Goal: Use online tool/utility: Utilize a website feature to perform a specific function

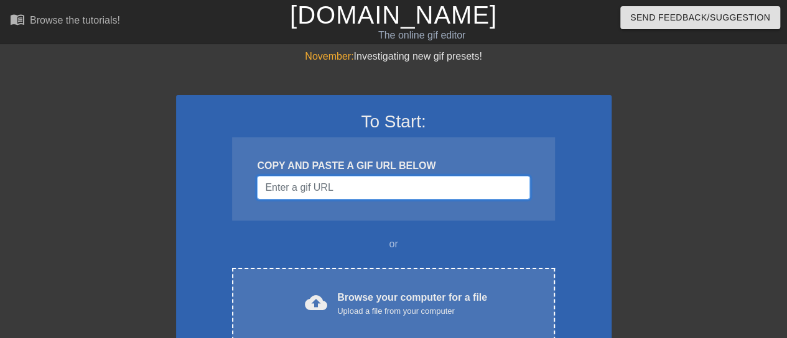
click at [390, 185] on input "Username" at bounding box center [393, 188] width 272 height 24
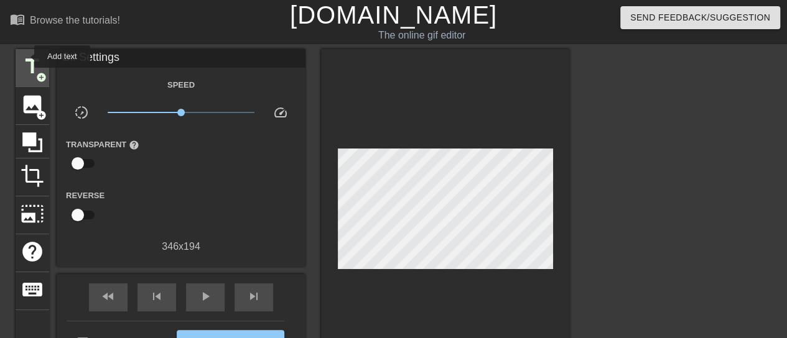
click at [26, 57] on span "title" at bounding box center [33, 67] width 24 height 24
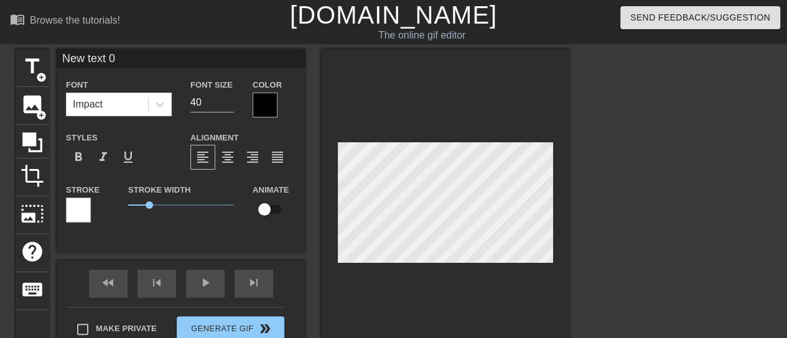
type input "B"
type textarea "B"
type input "Bu"
type textarea "Bu"
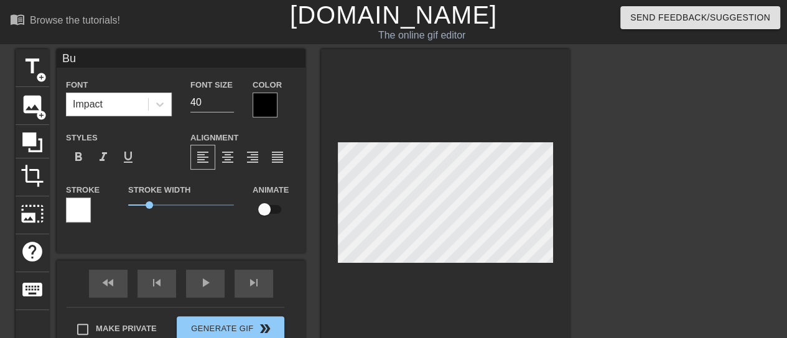
type input "Bul"
type textarea "Bul"
type input "Bull"
type textarea "Bull"
type input "BullN"
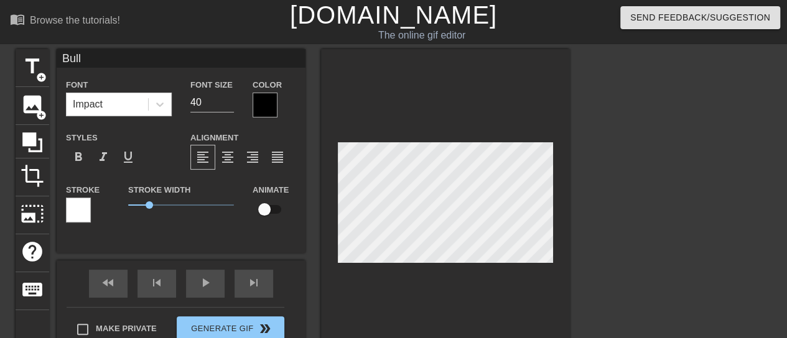
type textarea "BullN"
type input "BullNe"
type textarea "BullNe"
type input "BullNex"
type textarea "BullNex"
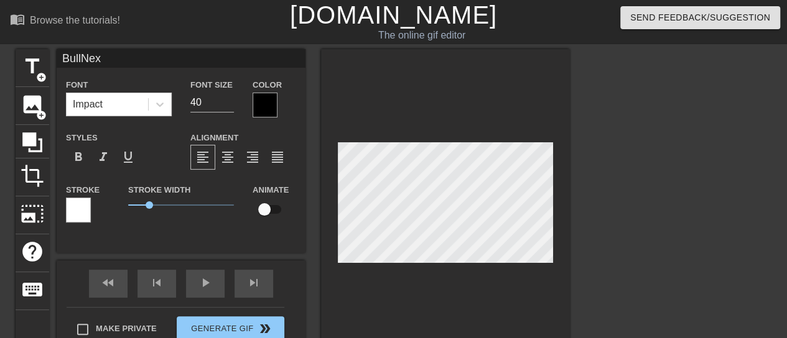
type input "BullNext"
type textarea "BullNext"
type input "BullNextD"
type textarea "BullNextD"
type input "BullNextDo"
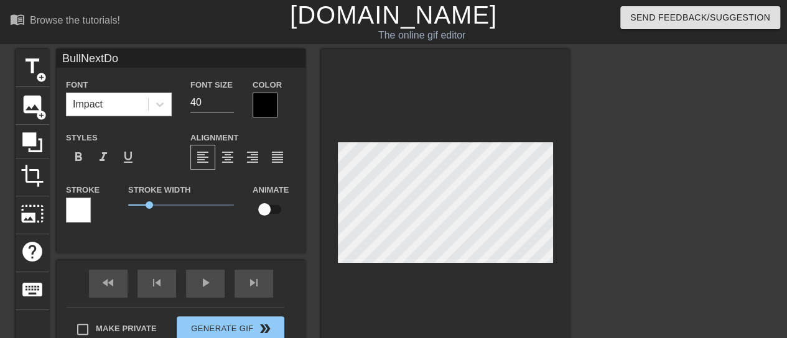
type textarea "BullNextDo"
type input "BullNextDoo"
type textarea "BullNextDoo"
type input "BullNextDoor"
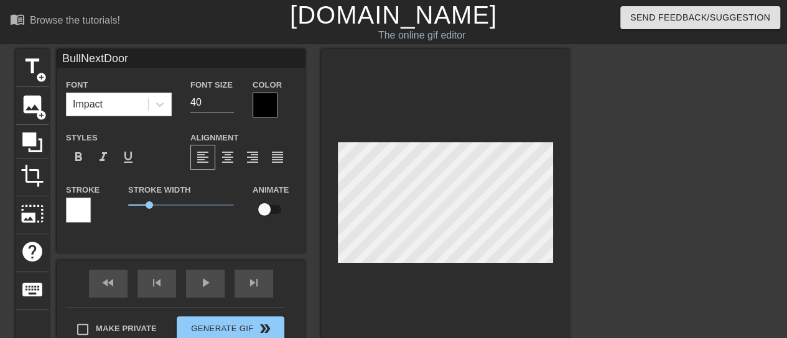
type textarea "BullNextDoor"
click at [256, 106] on div at bounding box center [265, 105] width 25 height 25
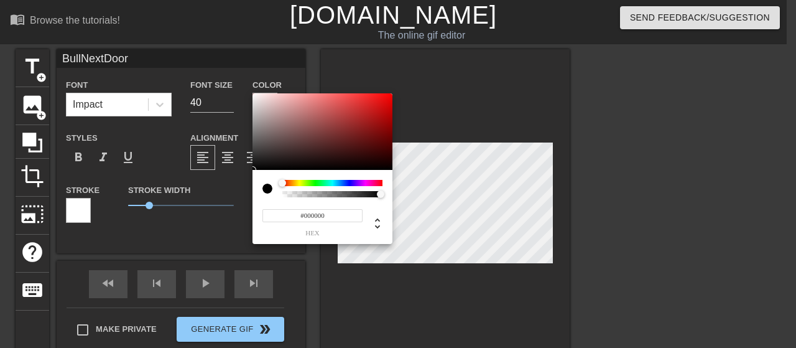
type input "#C20303"
click at [391, 111] on div at bounding box center [323, 131] width 140 height 77
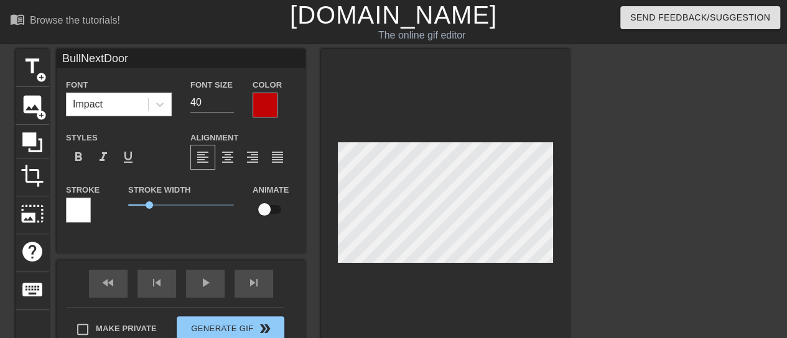
click at [88, 213] on div at bounding box center [78, 210] width 25 height 25
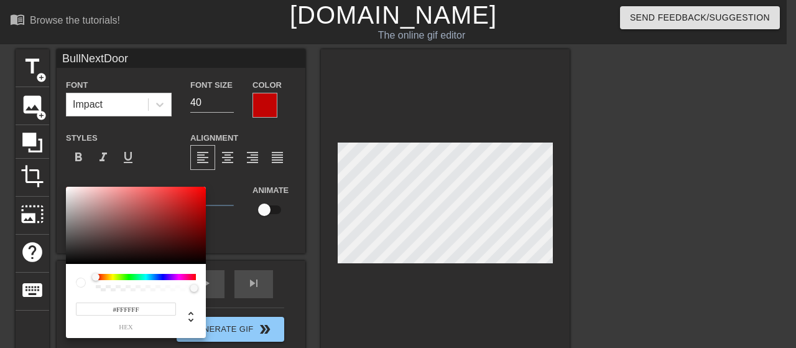
type input "#0A0303"
click at [164, 261] on div at bounding box center [136, 225] width 140 height 77
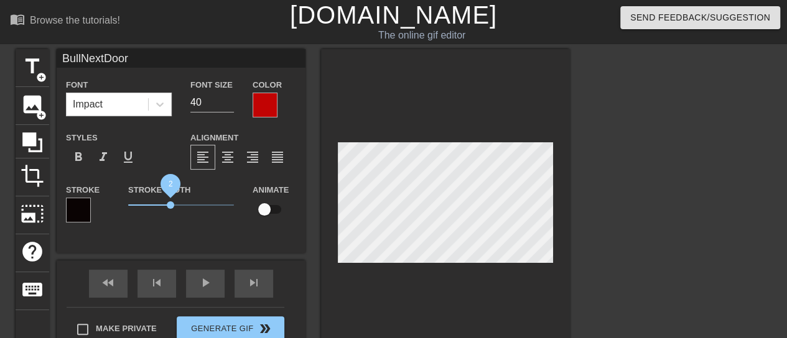
drag, startPoint x: 149, startPoint y: 211, endPoint x: 170, endPoint y: 208, distance: 20.8
click at [170, 208] on span "2" at bounding box center [181, 205] width 106 height 15
click at [111, 162] on div "format_italic" at bounding box center [103, 157] width 25 height 25
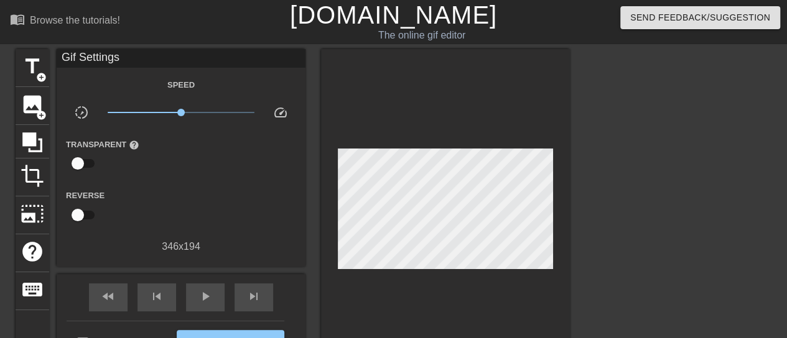
click at [325, 274] on div at bounding box center [445, 212] width 249 height 327
drag, startPoint x: 180, startPoint y: 114, endPoint x: 159, endPoint y: 111, distance: 21.3
click at [159, 111] on span "x0.507" at bounding box center [159, 112] width 7 height 7
click at [205, 288] on div "play_arrow" at bounding box center [205, 298] width 39 height 28
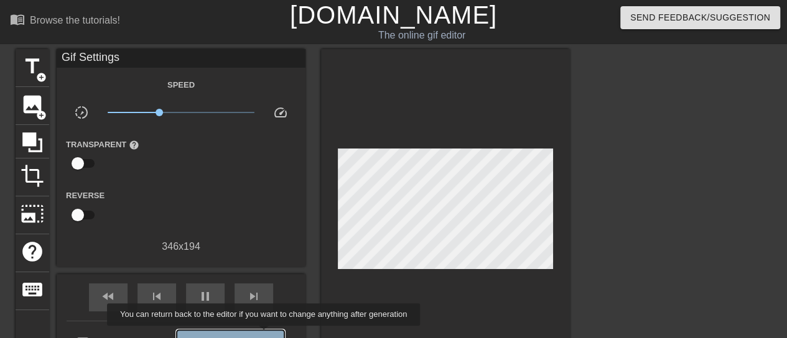
click at [265, 335] on span "double_arrow" at bounding box center [265, 342] width 15 height 15
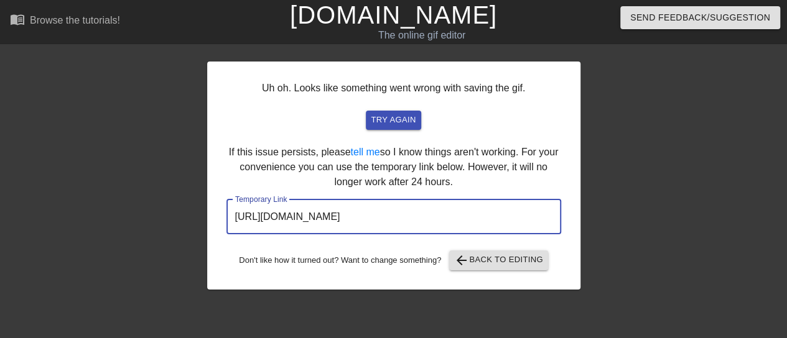
click at [385, 216] on input "[URL][DOMAIN_NAME]" at bounding box center [393, 217] width 335 height 35
